Goal: Browse casually

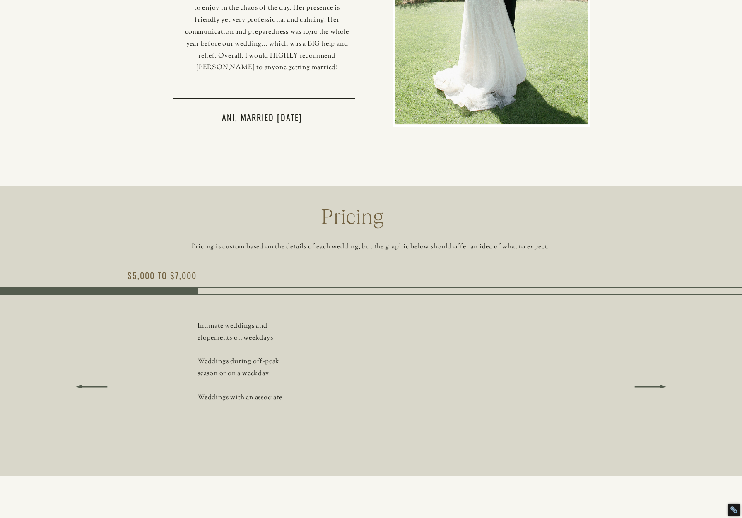
scroll to position [4170, 0]
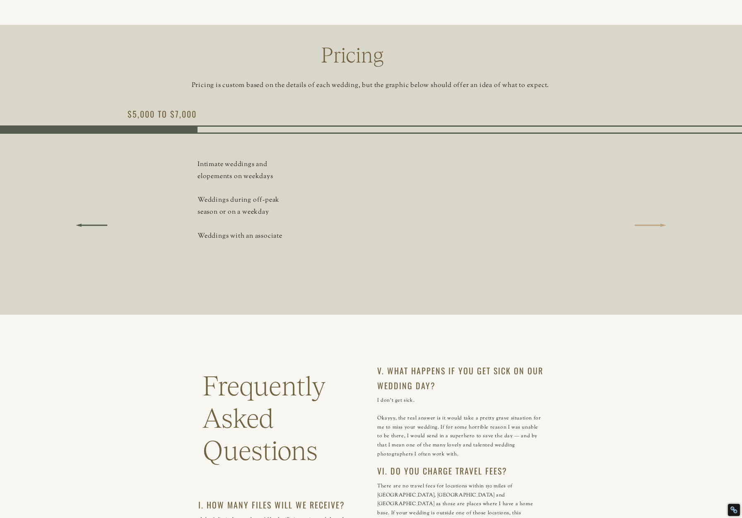
click at [664, 225] on polygon at bounding box center [651, 225] width 32 height 3
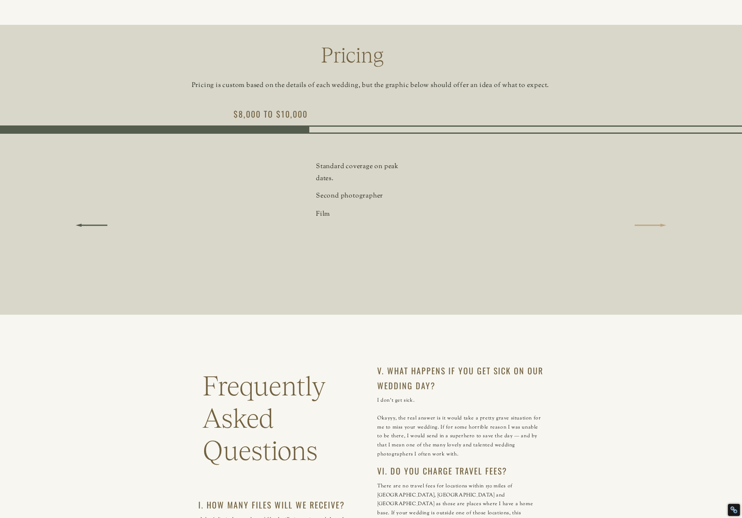
click at [664, 225] on polygon at bounding box center [651, 225] width 32 height 3
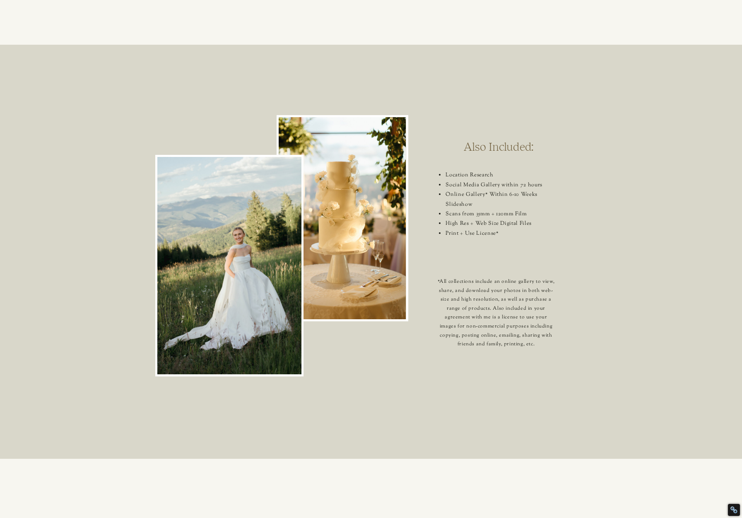
scroll to position [2182, 0]
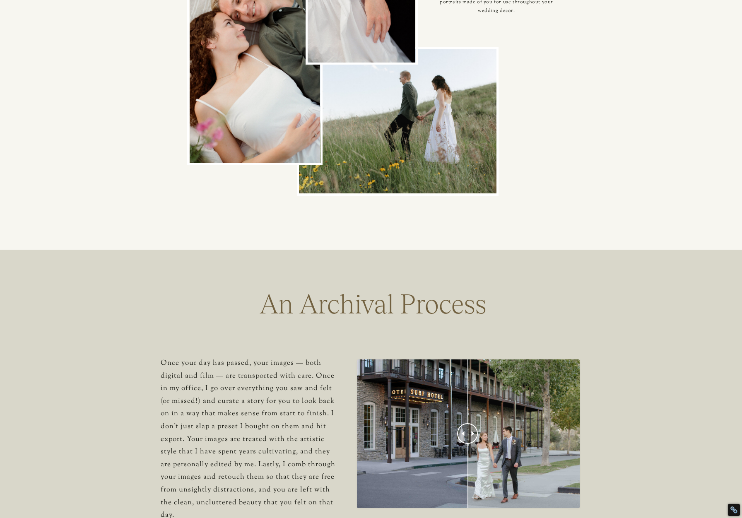
scroll to position [2917, 0]
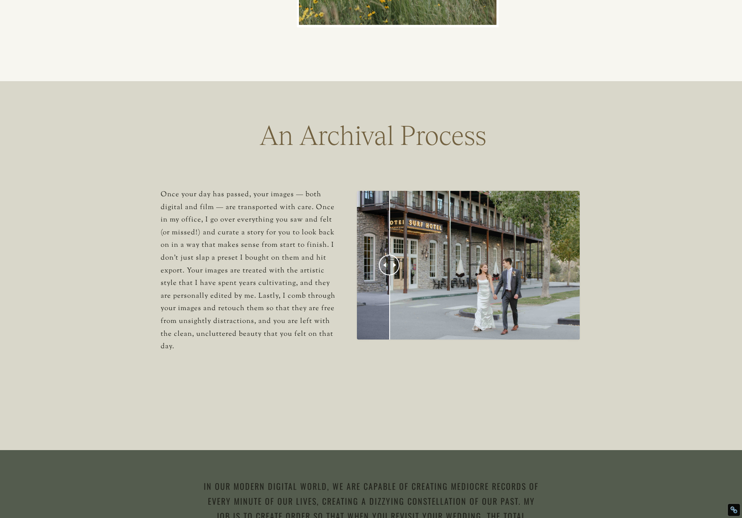
drag, startPoint x: 470, startPoint y: 262, endPoint x: 336, endPoint y: 269, distance: 133.5
click at [337, 269] on div "An Archival Process Once your day has passed, your images — both digital and fi…" at bounding box center [371, 265] width 497 height 369
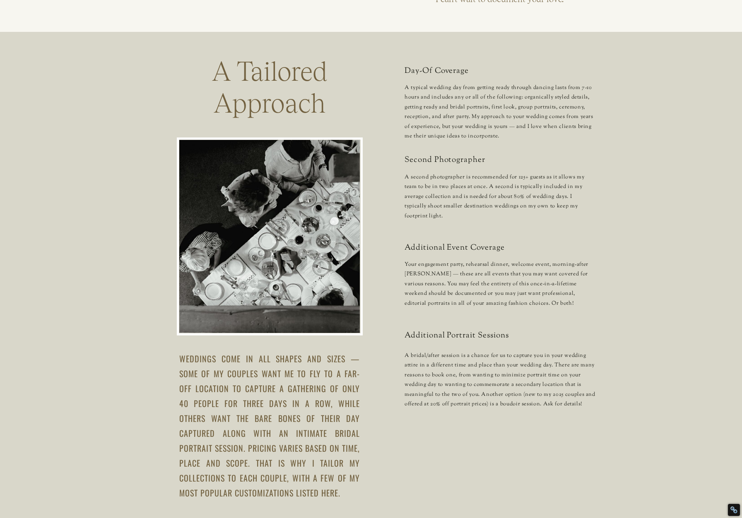
scroll to position [1233, 0]
